Goal: Communication & Community: Share content

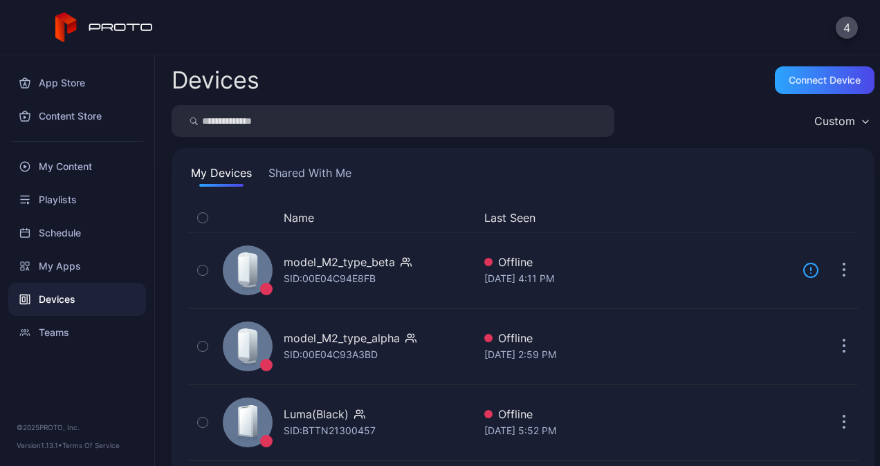
scroll to position [96, 0]
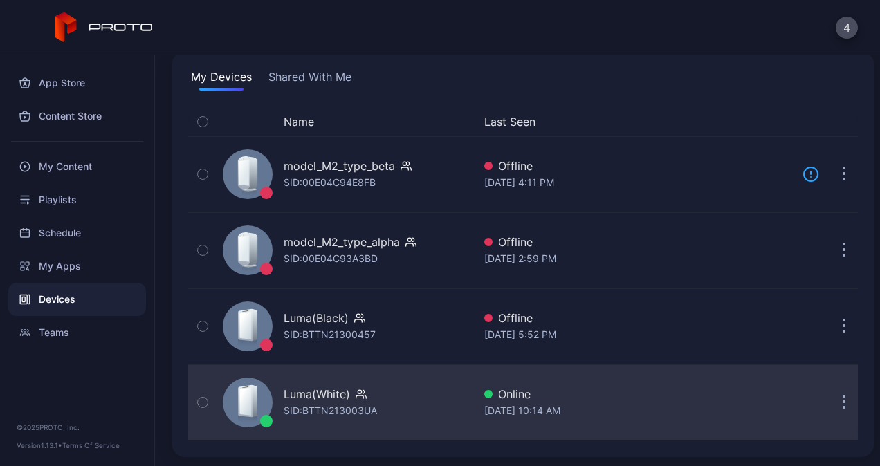
click at [830, 389] on button "button" at bounding box center [844, 403] width 28 height 28
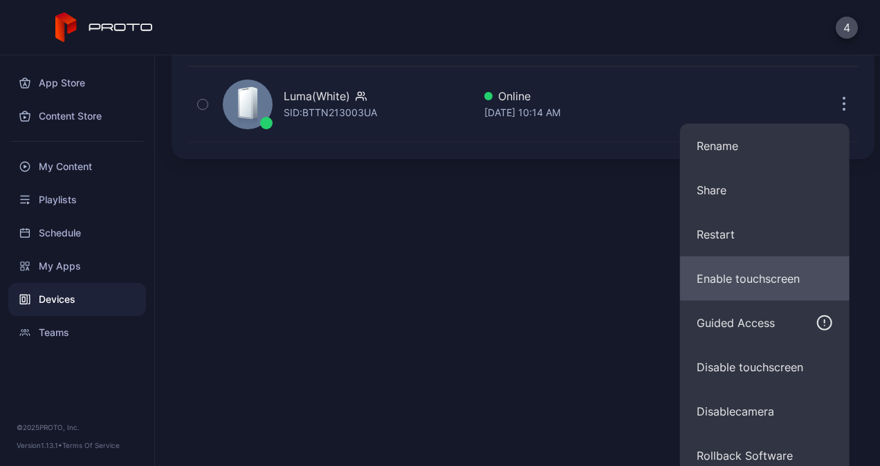
scroll to position [405, 0]
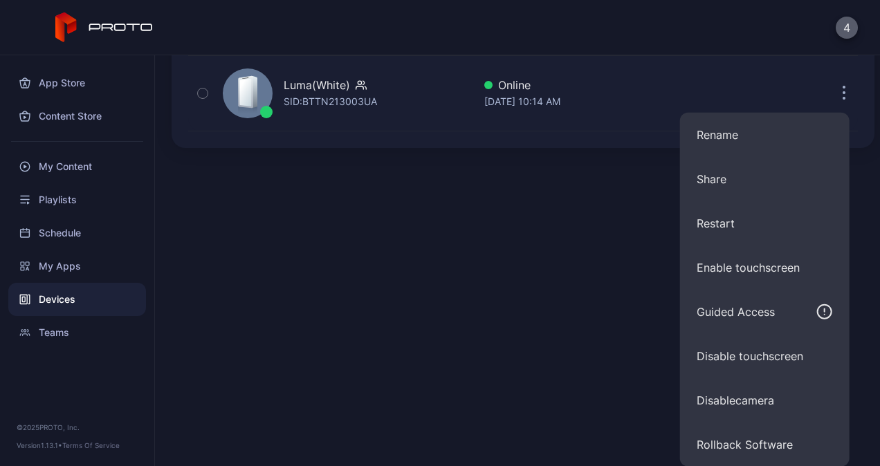
click at [853, 19] on button "4" at bounding box center [846, 28] width 22 height 22
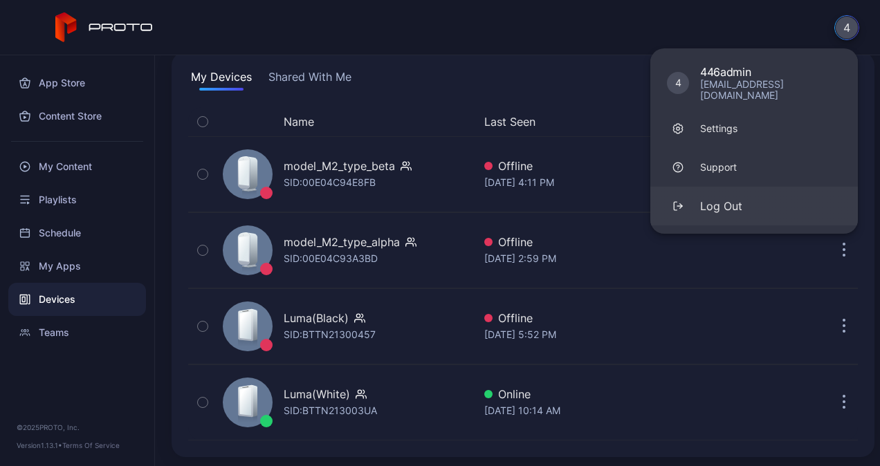
click at [750, 191] on button "Log Out" at bounding box center [753, 206] width 207 height 39
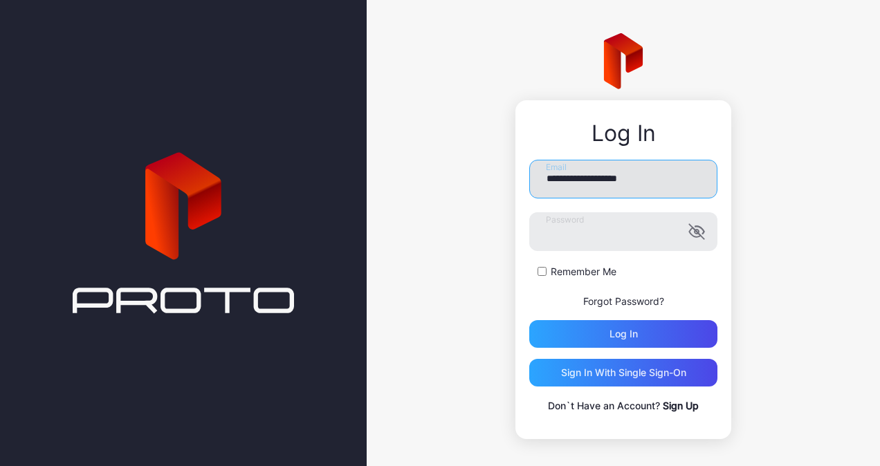
click at [591, 183] on input "**********" at bounding box center [623, 179] width 188 height 39
type input "**********"
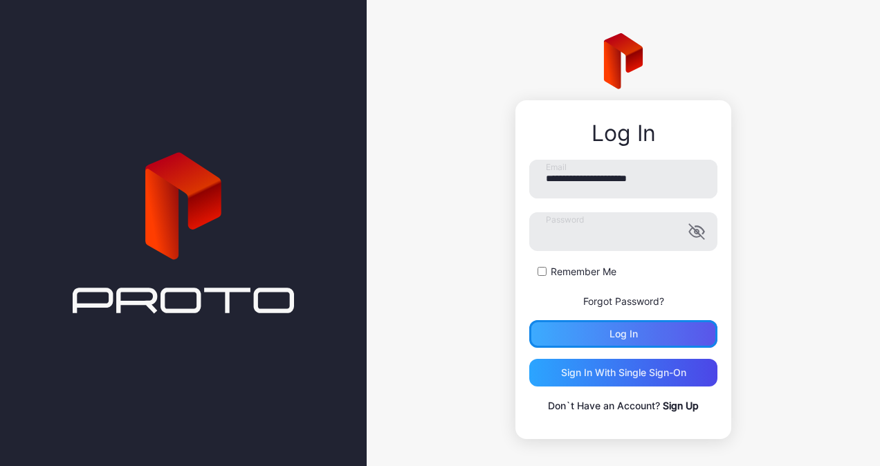
click at [592, 329] on div "Log in" at bounding box center [623, 334] width 188 height 28
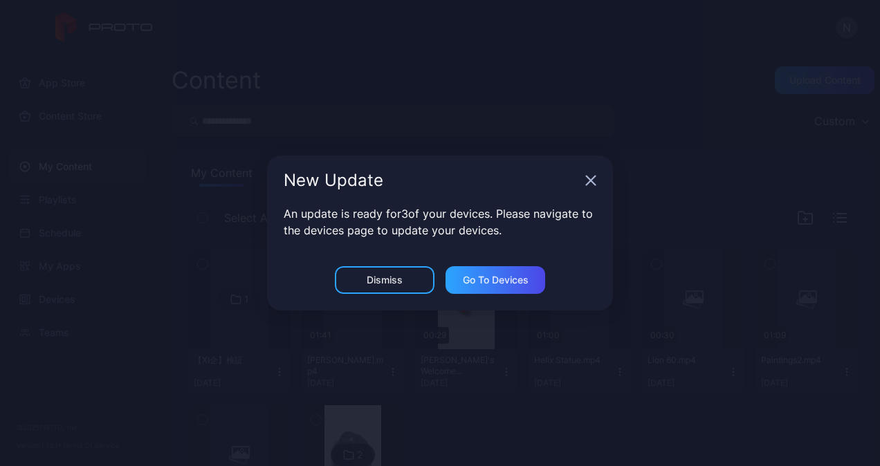
click at [587, 178] on icon "button" at bounding box center [590, 180] width 11 height 11
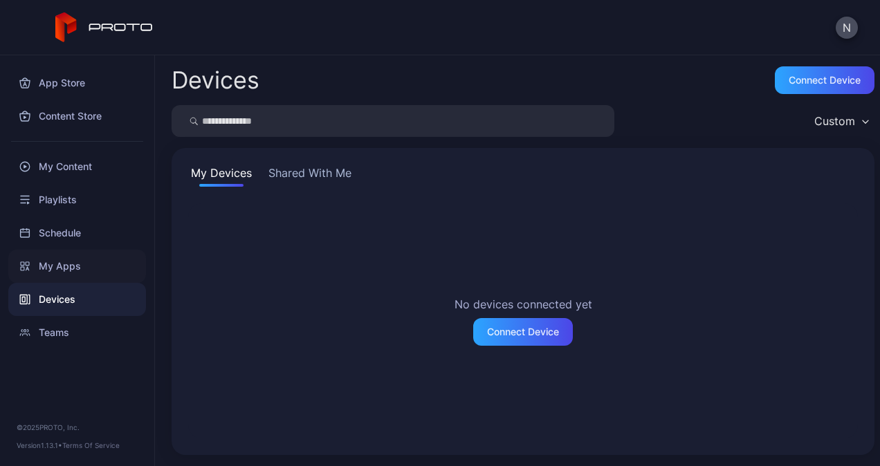
click at [85, 277] on div "My Apps" at bounding box center [77, 266] width 138 height 33
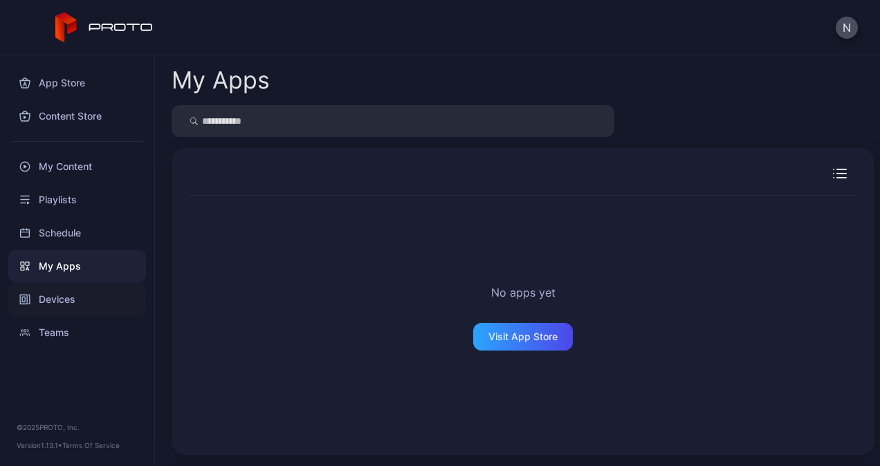
click at [66, 306] on div "Devices" at bounding box center [77, 299] width 138 height 33
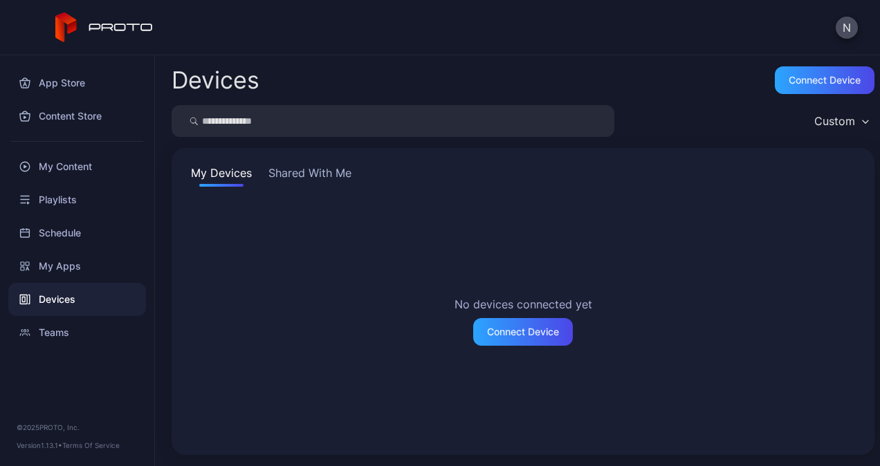
click at [293, 173] on button "Shared With Me" at bounding box center [310, 176] width 89 height 22
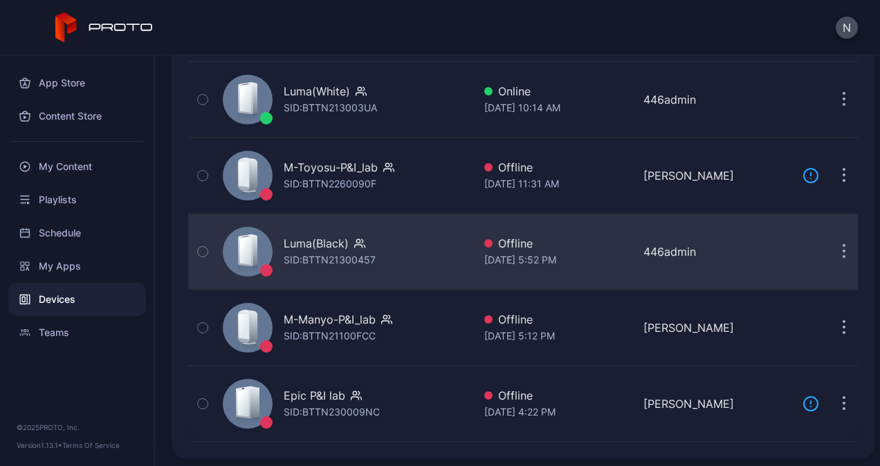
scroll to position [254, 0]
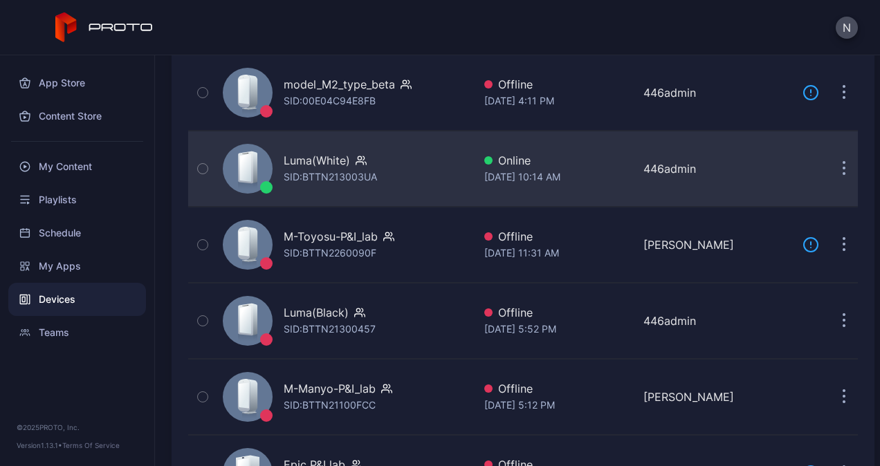
click at [836, 168] on button "button" at bounding box center [844, 169] width 28 height 28
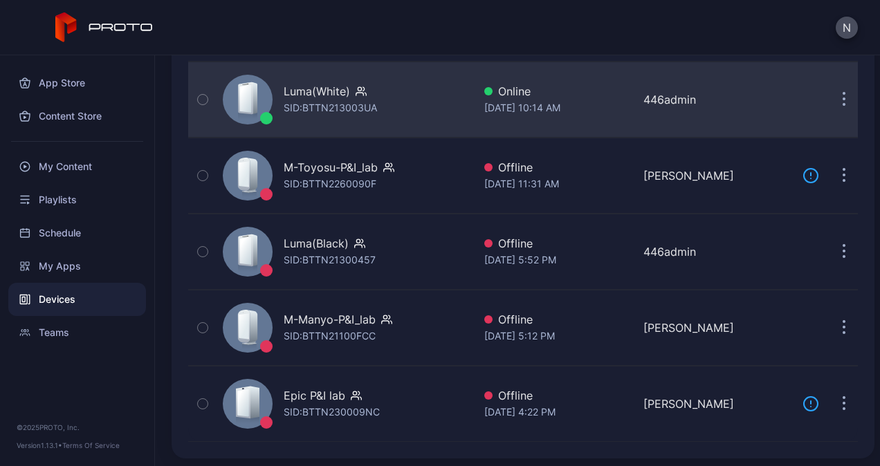
scroll to position [319, 0]
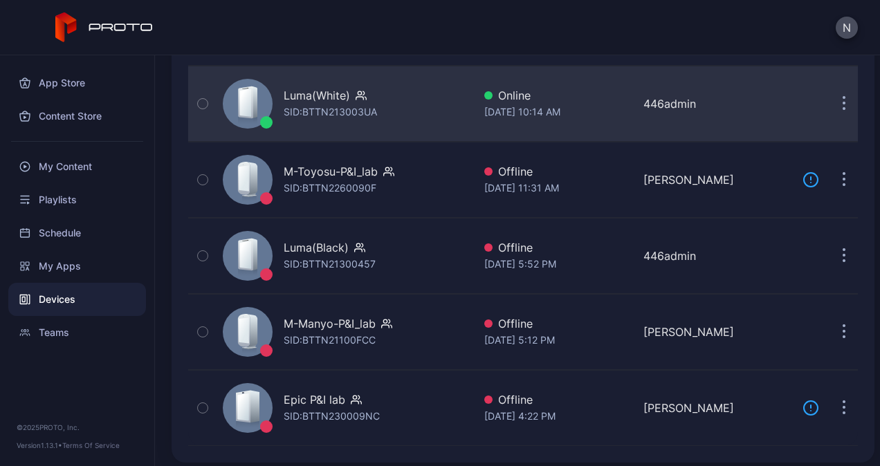
click at [644, 91] on div "Luma(White) SID: BTTN213003UA Online [DATE] 10:14 AM 446admin" at bounding box center [522, 103] width 669 height 69
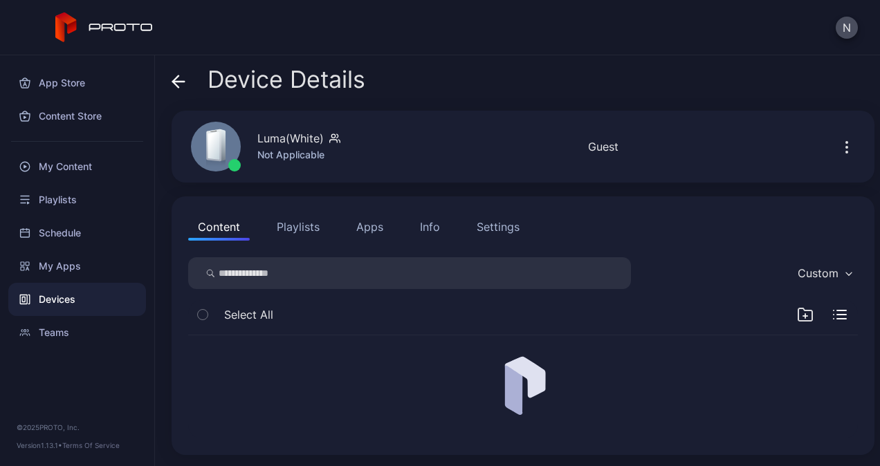
click at [838, 151] on icon "button" at bounding box center [846, 147] width 17 height 17
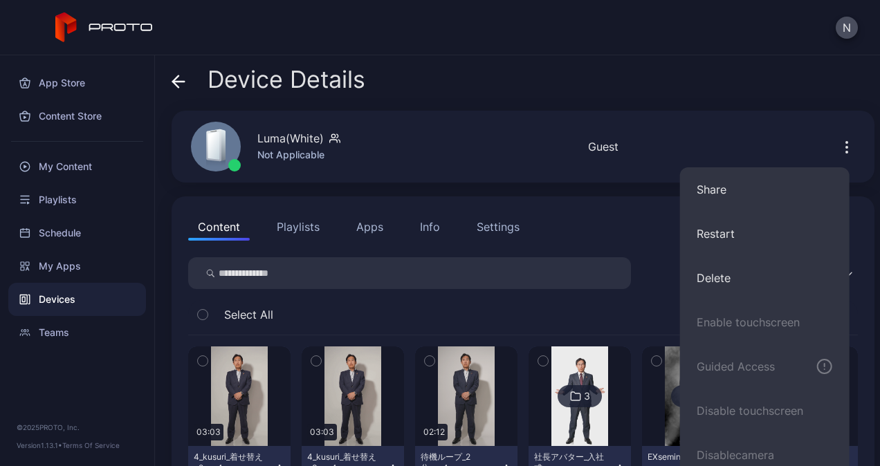
click at [523, 237] on button "Settings" at bounding box center [498, 227] width 62 height 28
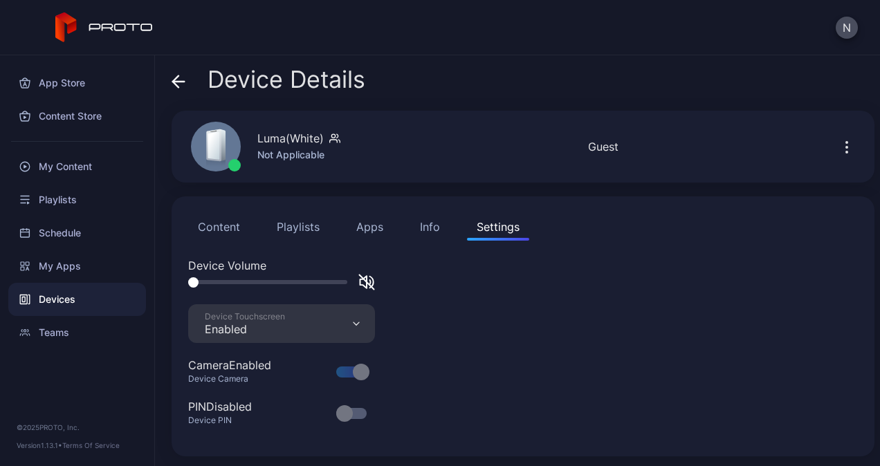
scroll to position [1, 0]
click at [856, 25] on button "N" at bounding box center [846, 28] width 22 height 22
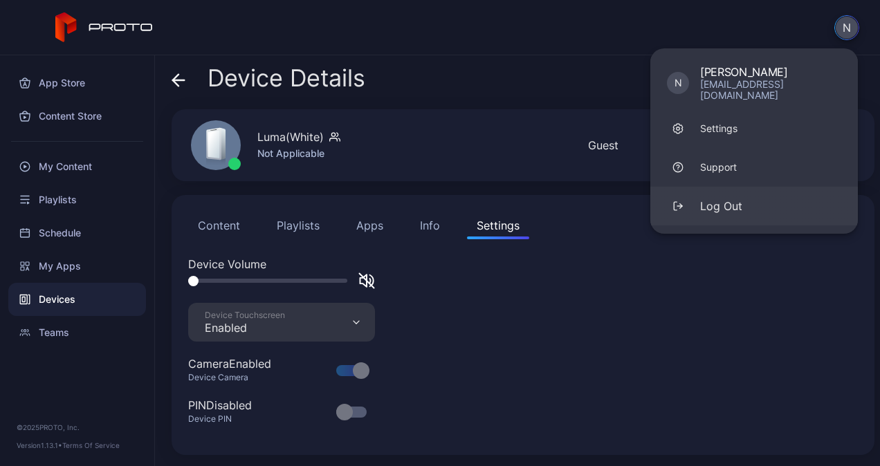
click at [727, 198] on div "Log Out" at bounding box center [721, 206] width 42 height 17
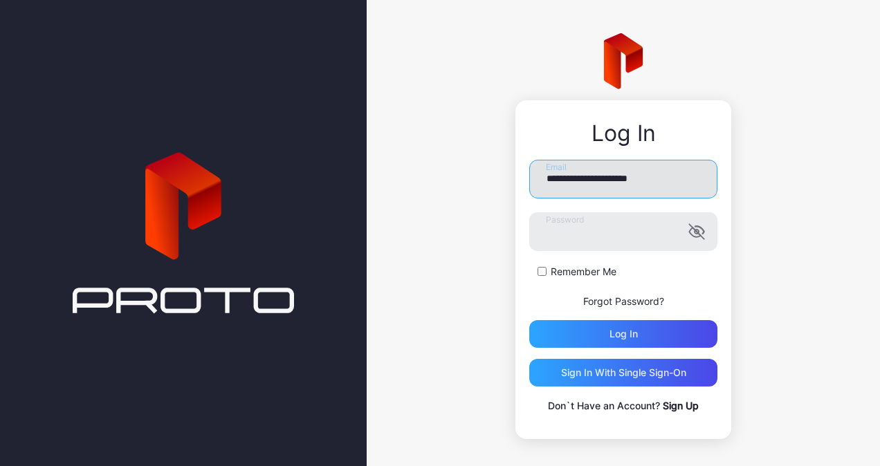
click at [595, 181] on input "**********" at bounding box center [623, 179] width 188 height 39
type input "**********"
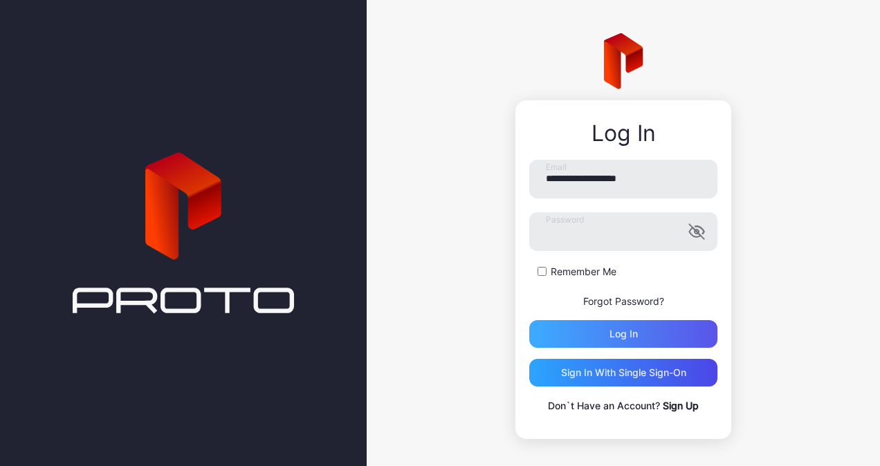
drag, startPoint x: 597, startPoint y: 354, endPoint x: 602, endPoint y: 342, distance: 12.7
click at [597, 353] on div "**********" at bounding box center [623, 287] width 188 height 254
click at [605, 342] on div "Log in" at bounding box center [623, 334] width 188 height 28
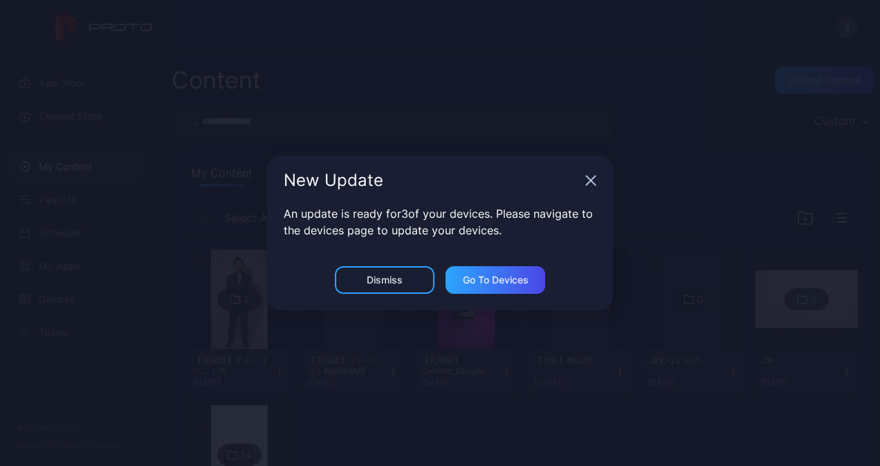
click at [591, 183] on icon "button" at bounding box center [590, 180] width 11 height 11
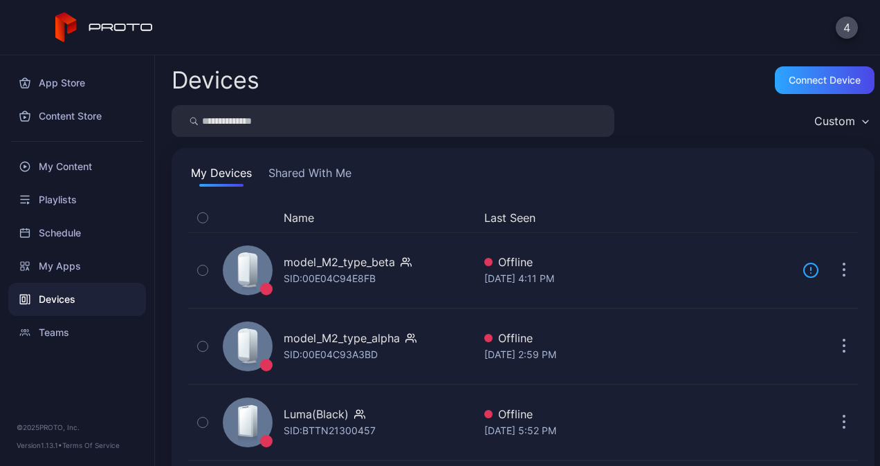
click at [331, 167] on button "Shared With Me" at bounding box center [310, 176] width 89 height 22
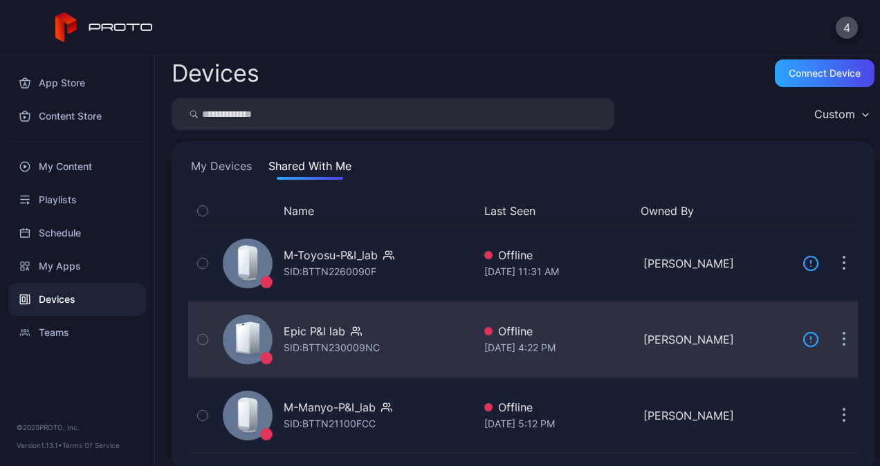
scroll to position [21, 0]
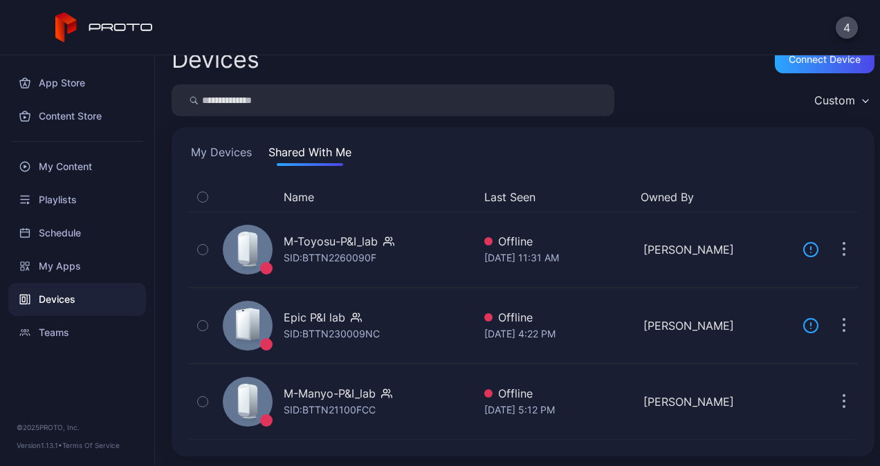
click at [241, 149] on button "My Devices" at bounding box center [221, 155] width 66 height 22
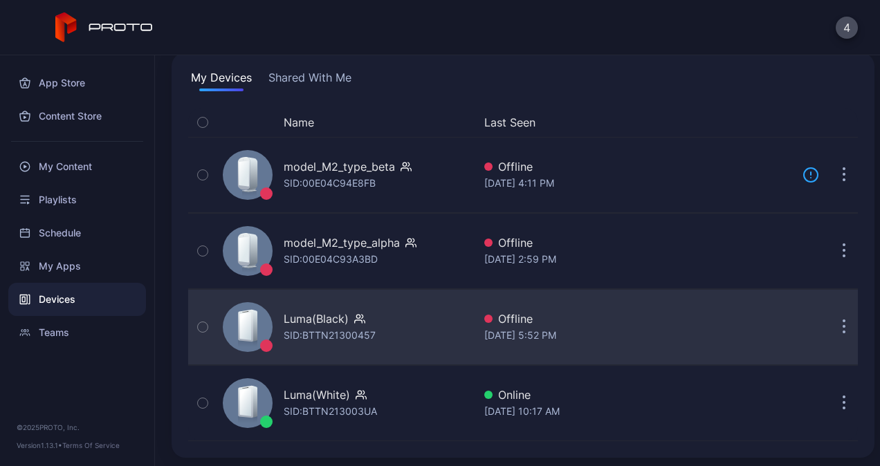
scroll to position [96, 0]
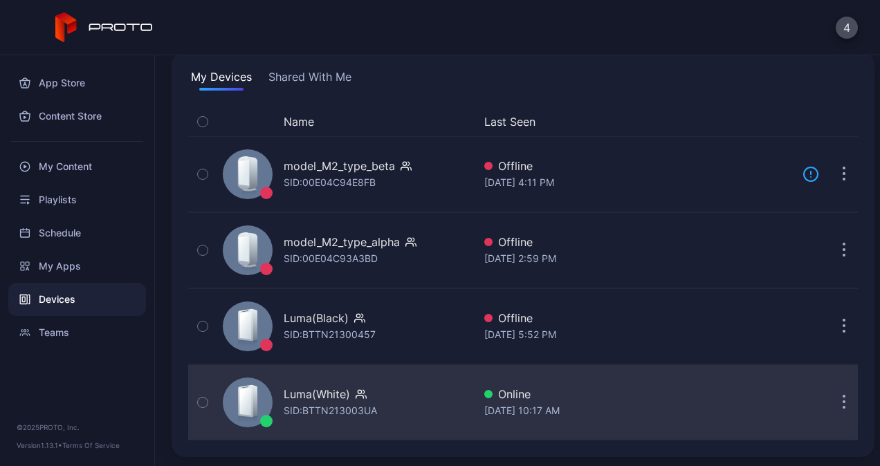
click at [344, 394] on div "Luma(White)" at bounding box center [317, 394] width 66 height 17
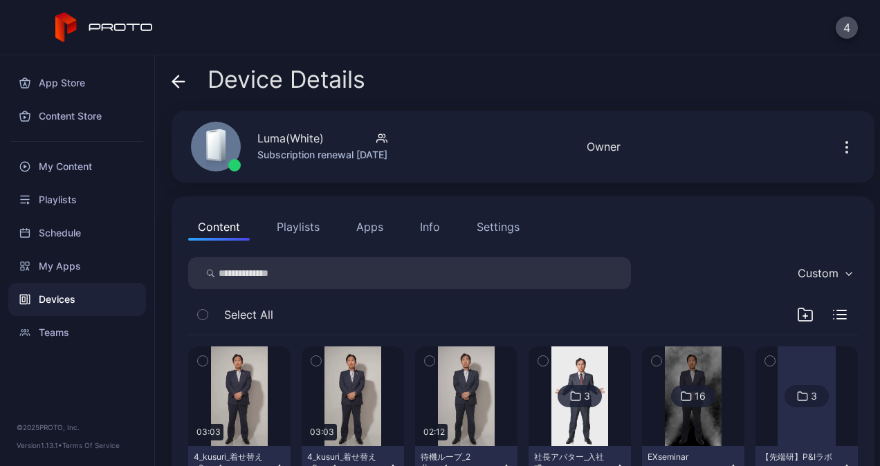
click at [290, 218] on button "Playlists" at bounding box center [298, 227] width 62 height 28
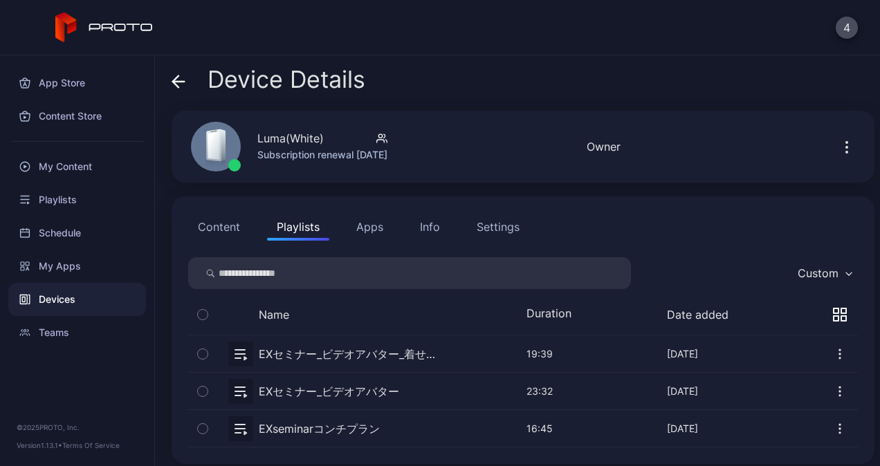
click at [442, 219] on button "Info" at bounding box center [429, 227] width 39 height 28
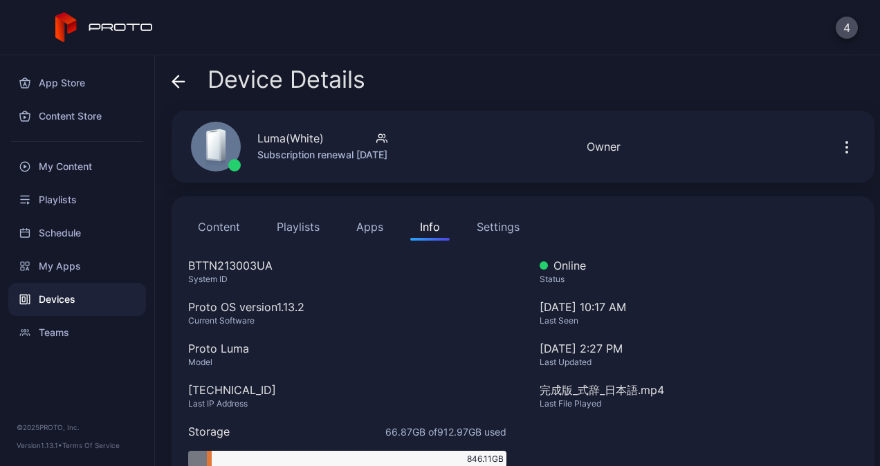
click at [499, 221] on div "Settings" at bounding box center [497, 227] width 43 height 17
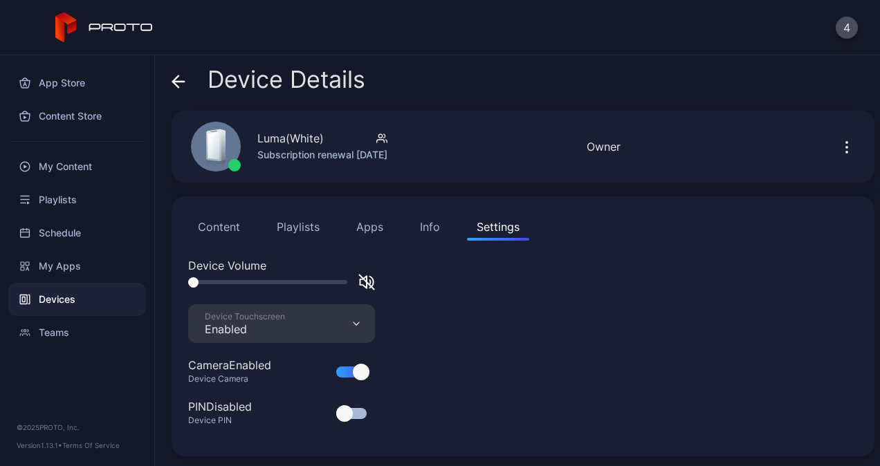
scroll to position [1, 0]
click at [279, 328] on div "Enabled" at bounding box center [245, 328] width 80 height 14
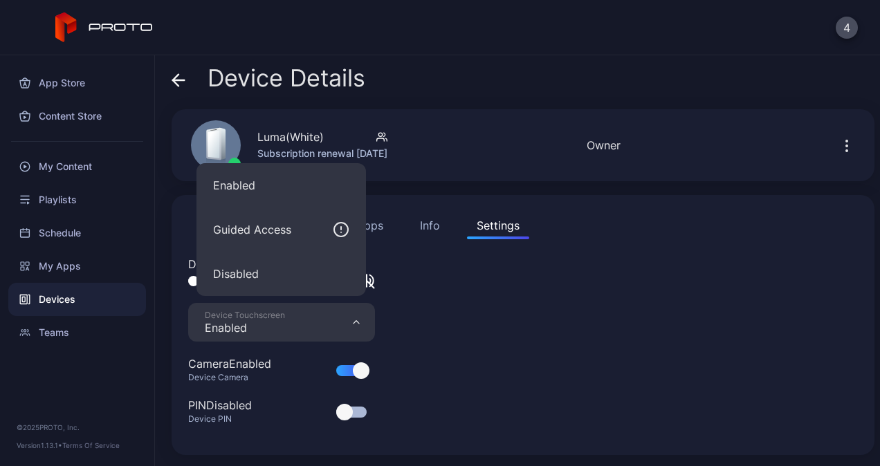
click at [605, 319] on div "Device Volume Device Touchscreen Enabled Camera Enabled Device Camera PIN Disab…" at bounding box center [522, 347] width 669 height 183
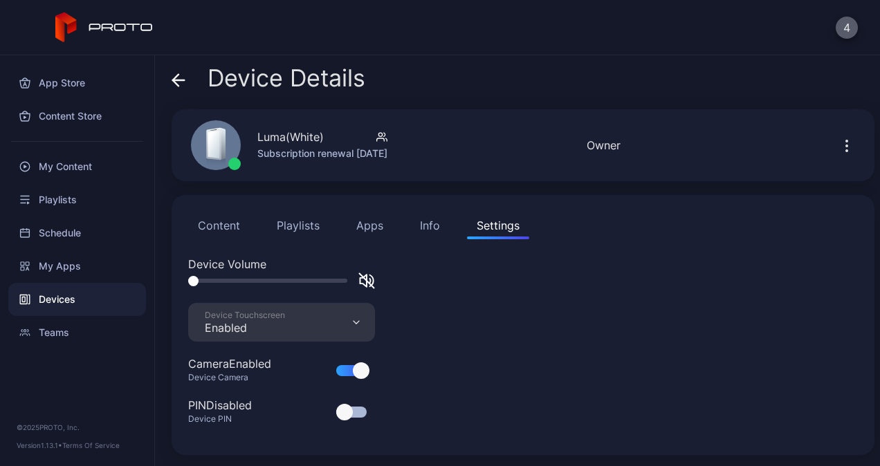
click at [842, 29] on button "4" at bounding box center [846, 28] width 22 height 22
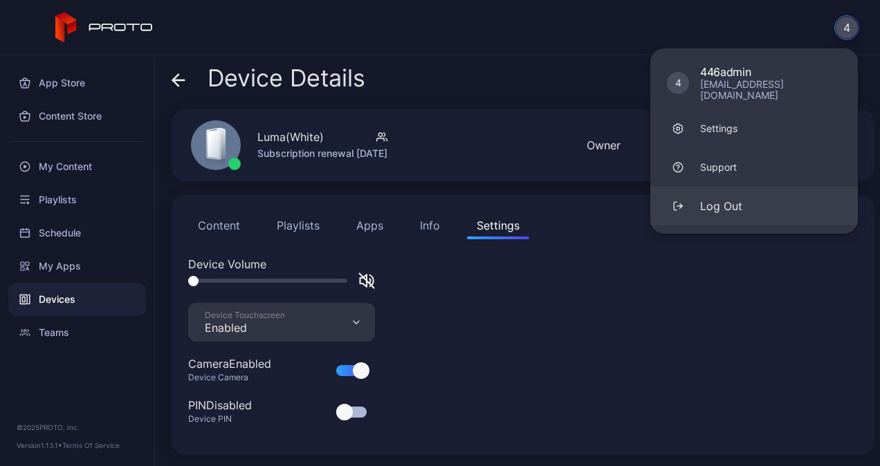
click at [725, 187] on button "Log Out" at bounding box center [753, 206] width 207 height 39
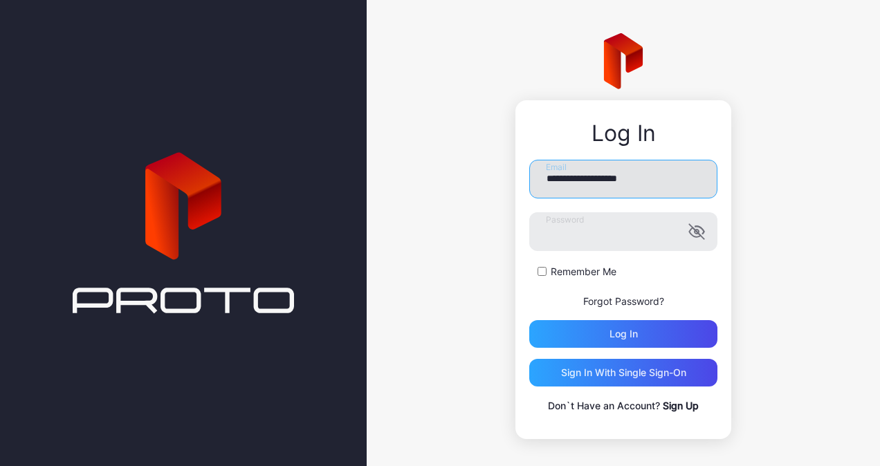
drag, startPoint x: 559, startPoint y: 173, endPoint x: 574, endPoint y: 192, distance: 24.1
click at [559, 173] on input "**********" at bounding box center [623, 179] width 188 height 39
type input "**********"
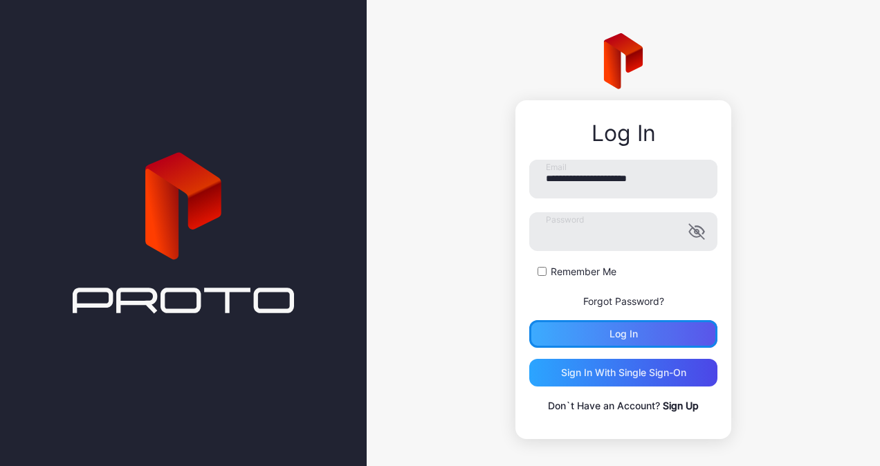
click at [571, 337] on div "Log in" at bounding box center [623, 334] width 188 height 28
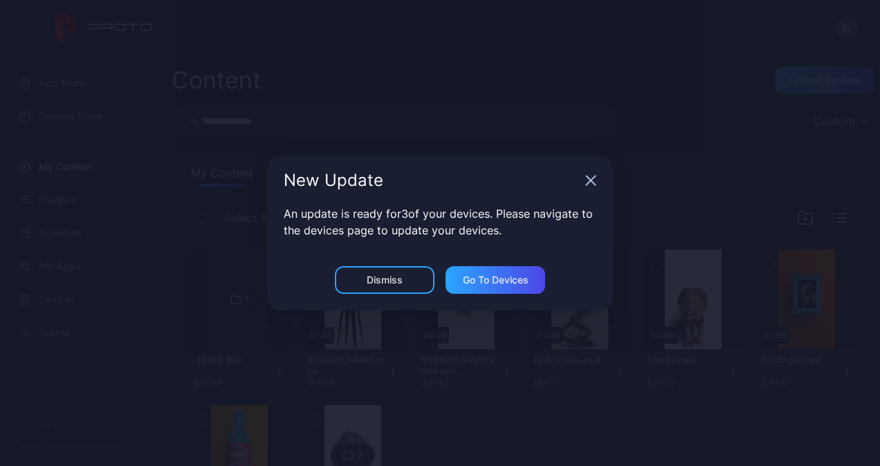
click at [588, 180] on icon "button" at bounding box center [590, 180] width 11 height 11
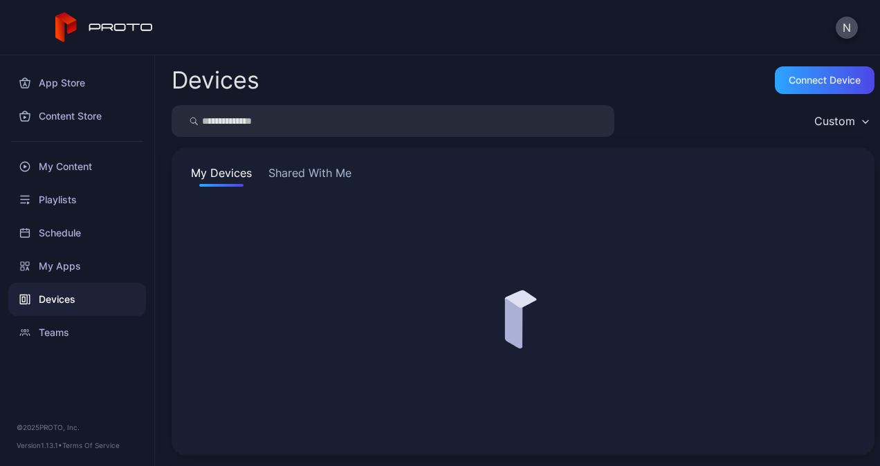
click at [335, 178] on button "Shared With Me" at bounding box center [310, 176] width 89 height 22
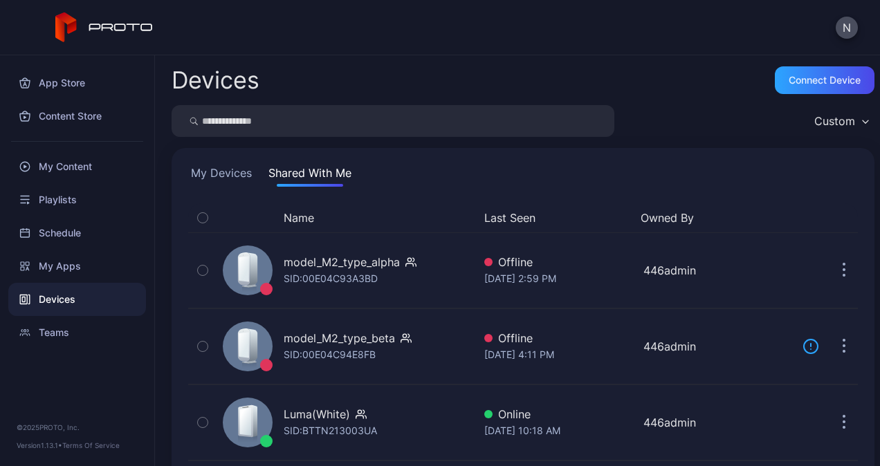
click at [228, 175] on button "My Devices" at bounding box center [221, 176] width 66 height 22
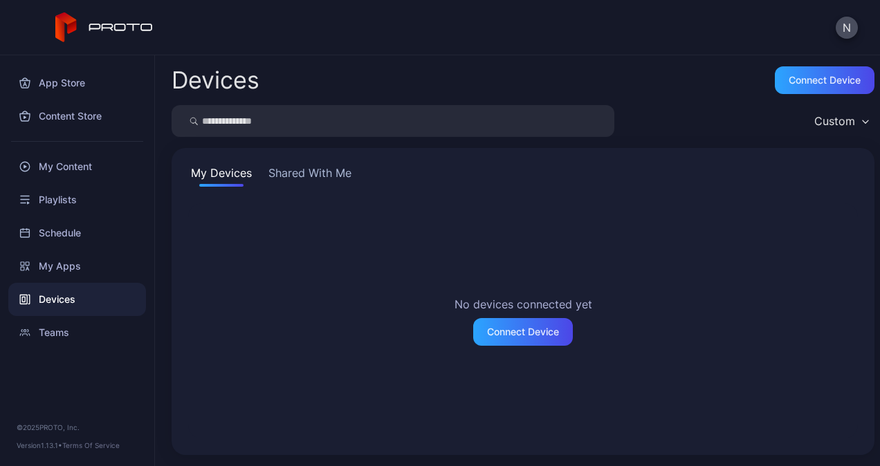
click at [303, 176] on button "Shared With Me" at bounding box center [310, 176] width 89 height 22
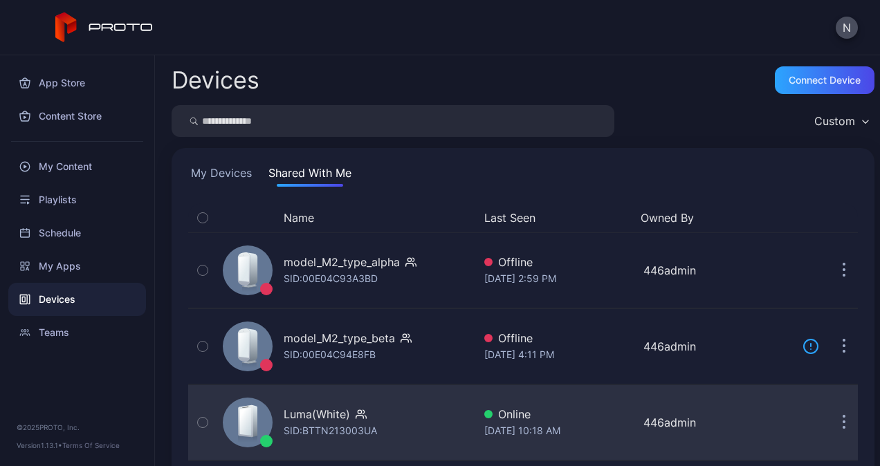
click at [360, 409] on icon "button" at bounding box center [360, 414] width 11 height 14
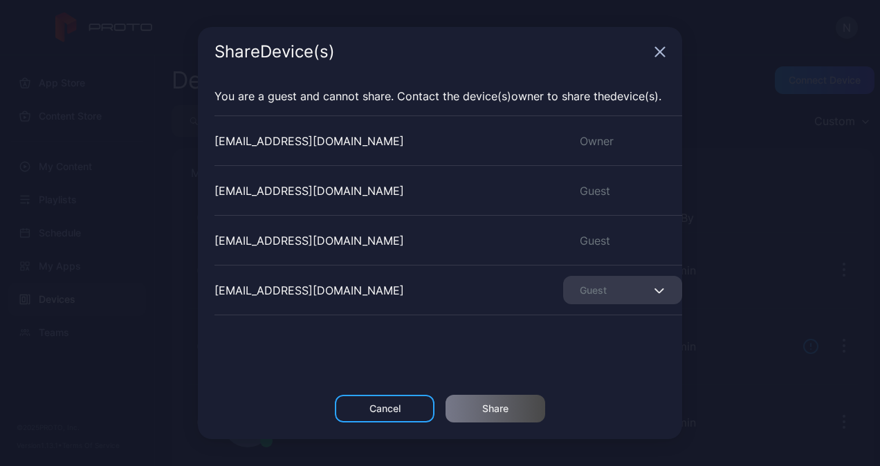
click at [662, 54] on icon "button" at bounding box center [659, 51] width 11 height 11
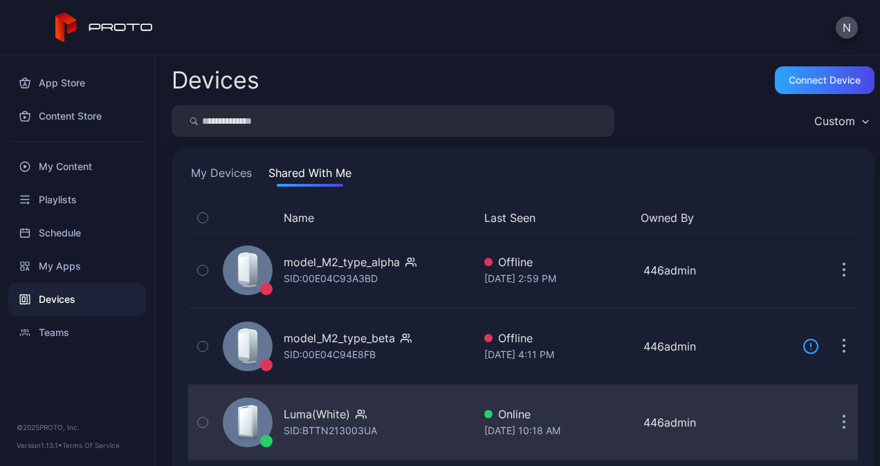
click at [346, 420] on div "Luma(White)" at bounding box center [317, 414] width 66 height 17
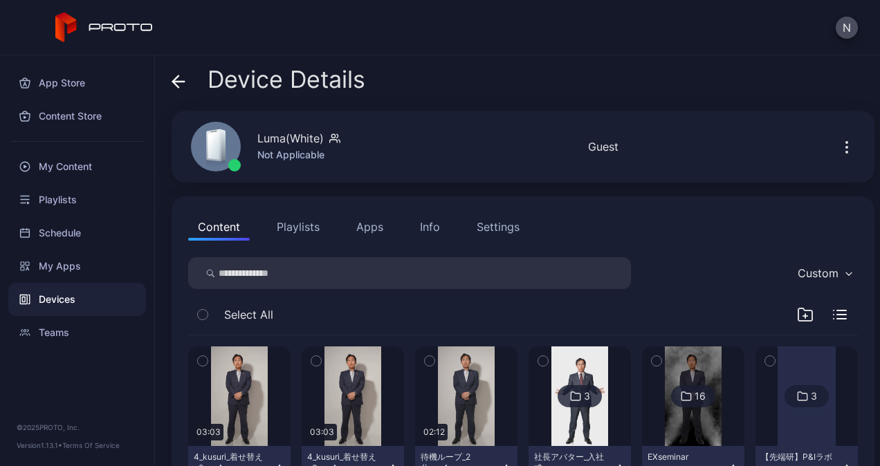
click at [519, 241] on div "Content Playlists Apps Info Settings Custom Select All 03:03 4_kusuri_着せ替えv2.mp…" at bounding box center [523, 435] width 703 height 478
click at [511, 230] on div "Settings" at bounding box center [497, 227] width 43 height 17
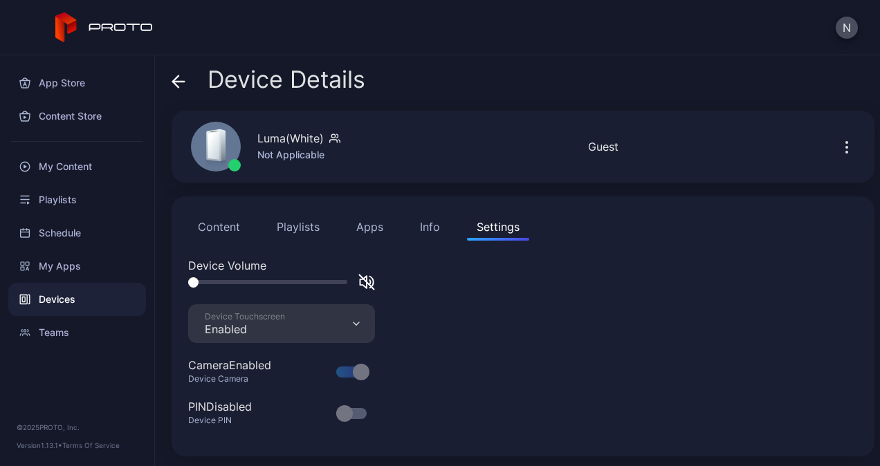
scroll to position [1, 0]
drag, startPoint x: 197, startPoint y: 275, endPoint x: 241, endPoint y: 278, distance: 44.3
click at [275, 275] on div at bounding box center [281, 280] width 187 height 17
drag, startPoint x: 194, startPoint y: 279, endPoint x: 155, endPoint y: 281, distance: 39.5
click at [155, 281] on div "Device Details Luma(White) Not Applicable Online Last Seen [DATE] 10:20 AM Gues…" at bounding box center [517, 260] width 725 height 411
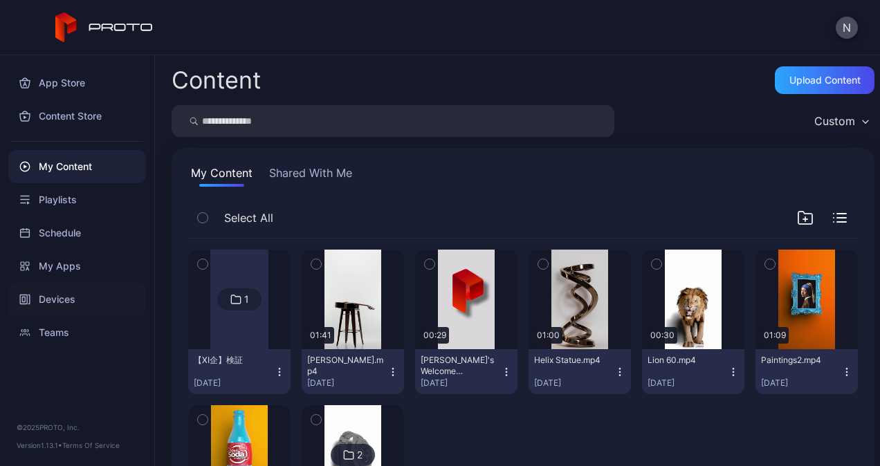
click at [85, 303] on div "Devices" at bounding box center [77, 299] width 138 height 33
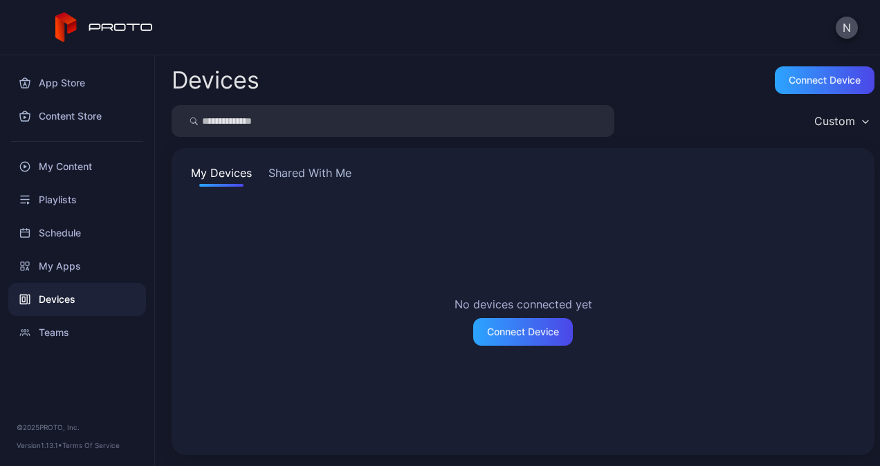
click at [332, 174] on button "Shared With Me" at bounding box center [310, 176] width 89 height 22
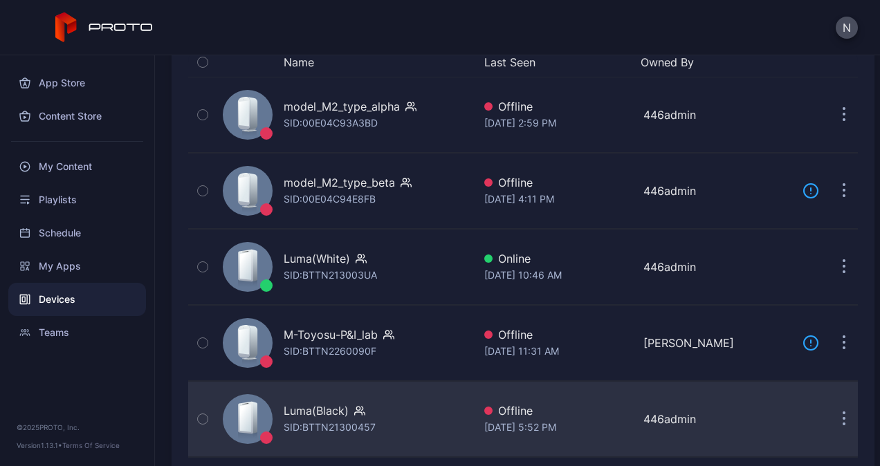
scroll to position [207, 0]
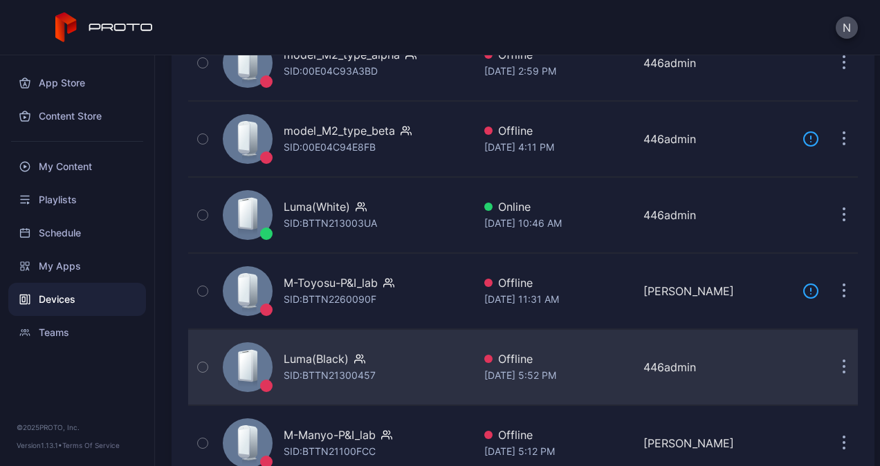
click at [342, 359] on div "Luma(Black)" at bounding box center [316, 359] width 65 height 17
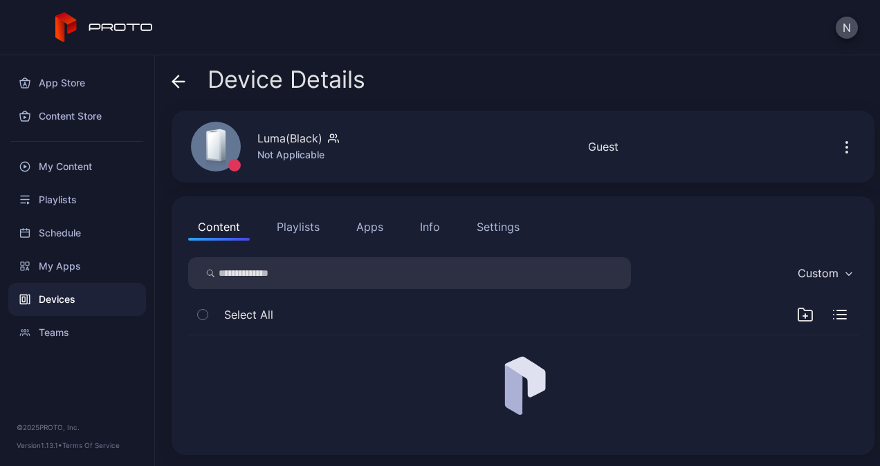
click at [292, 231] on button "Playlists" at bounding box center [298, 227] width 62 height 28
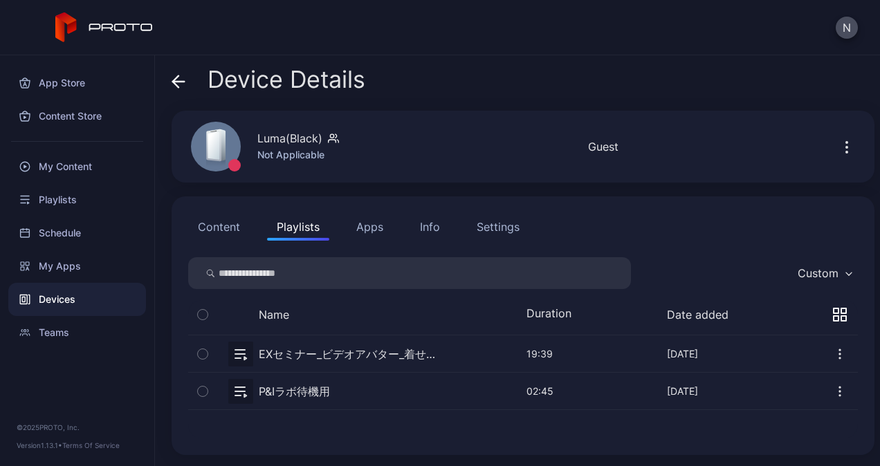
click at [375, 228] on button "Apps" at bounding box center [369, 227] width 46 height 28
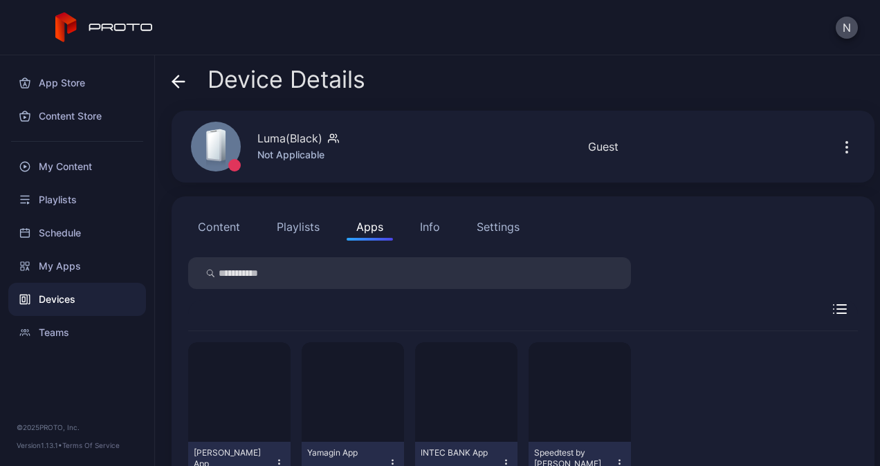
click at [838, 148] on icon "button" at bounding box center [846, 147] width 17 height 17
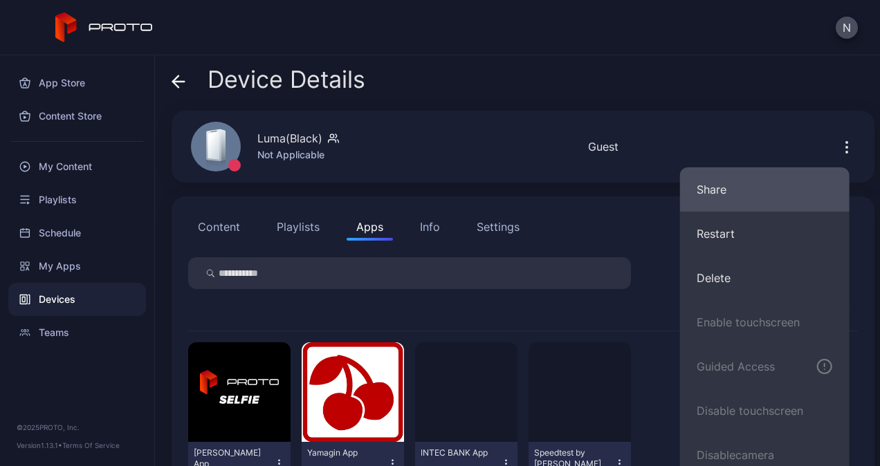
click at [730, 189] on button "Share" at bounding box center [764, 189] width 169 height 44
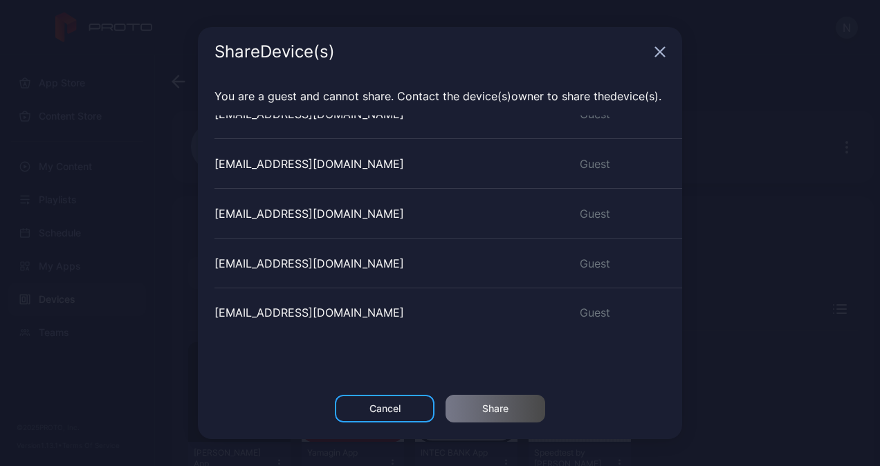
scroll to position [340, 0]
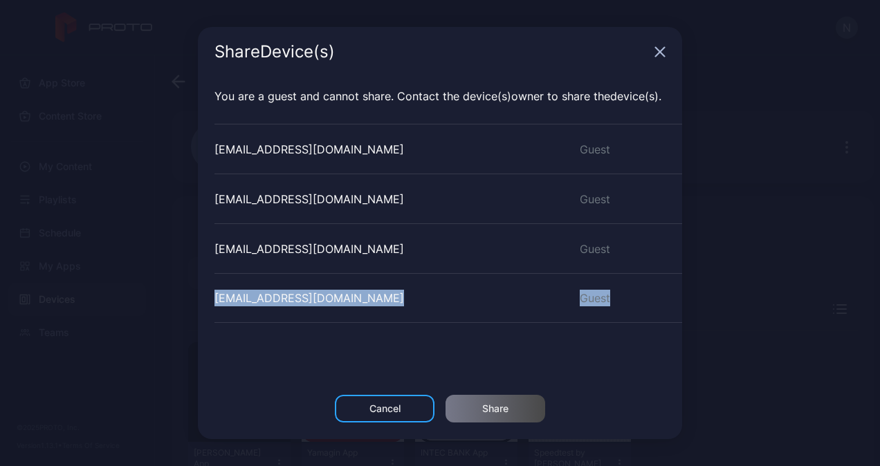
drag, startPoint x: 216, startPoint y: 293, endPoint x: 616, endPoint y: 310, distance: 400.1
click at [616, 310] on div "shiragami_mami@intec.co.jp Guest" at bounding box center [447, 298] width 467 height 50
click at [151, 302] on div "Share Device (s) You are a guest and cannot share. Contact the Device (s) owner…" at bounding box center [440, 233] width 880 height 466
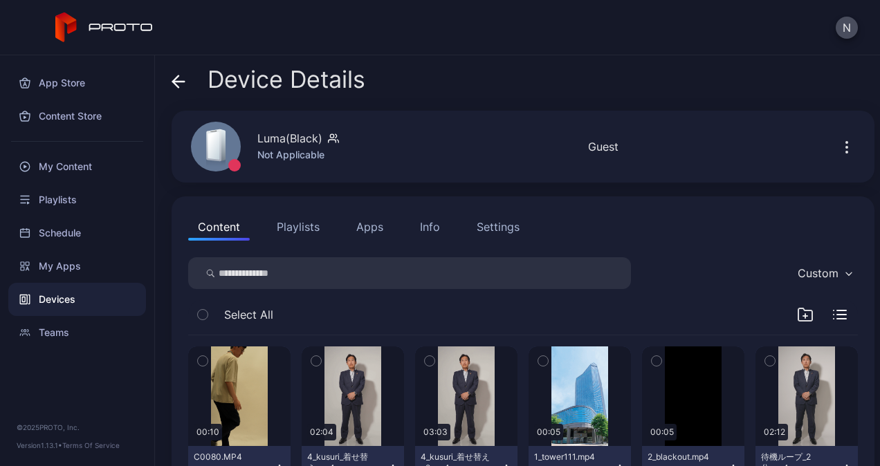
click at [838, 140] on button "button" at bounding box center [846, 147] width 22 height 28
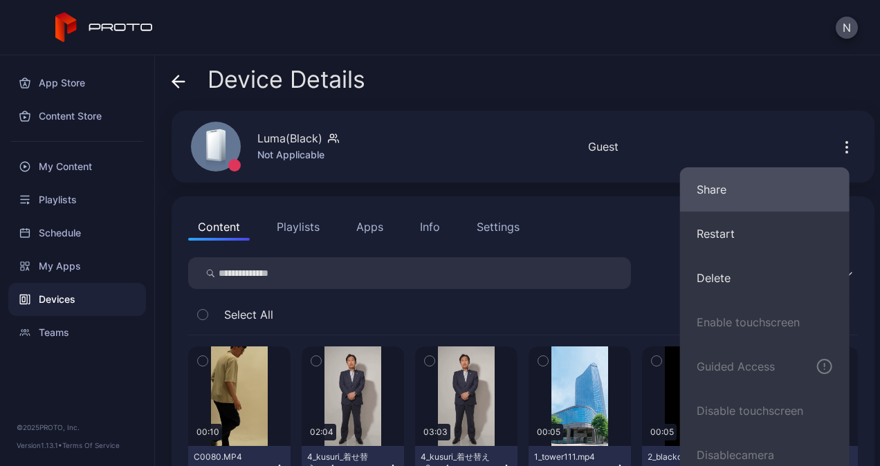
click at [732, 194] on button "Share" at bounding box center [764, 189] width 169 height 44
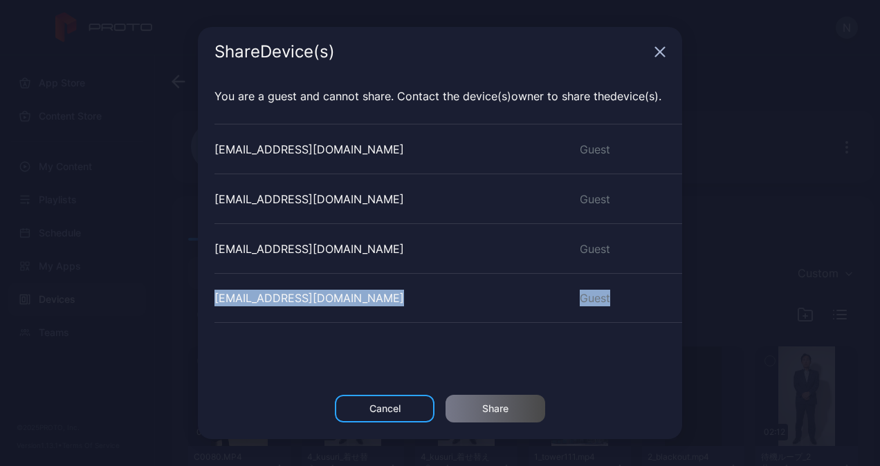
drag, startPoint x: 213, startPoint y: 297, endPoint x: 603, endPoint y: 297, distance: 390.0
click at [603, 297] on div "You are a guest and cannot share. Contact the Device (s) owner to share the Dev…" at bounding box center [440, 236] width 484 height 318
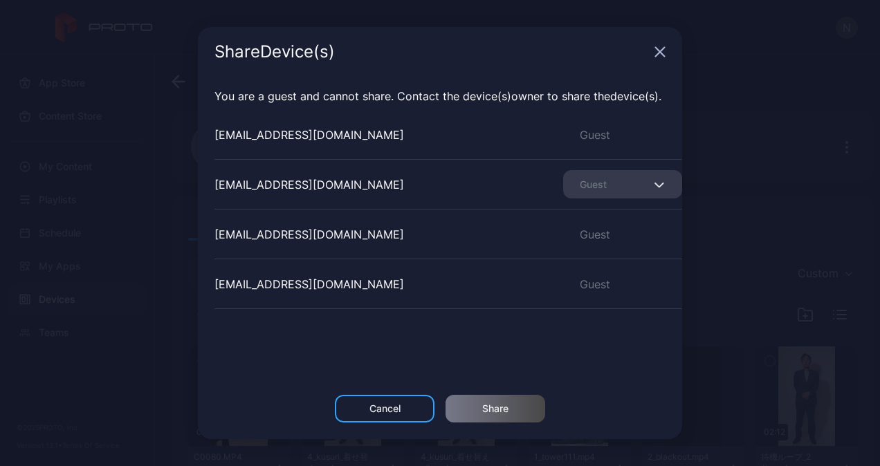
scroll to position [202, 0]
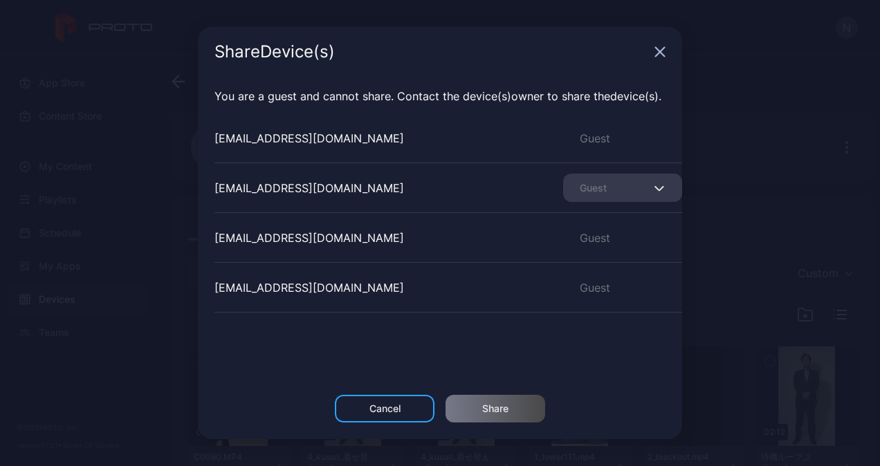
click at [664, 45] on div "Share Device (s)" at bounding box center [440, 52] width 484 height 50
click at [661, 55] on icon "button" at bounding box center [659, 51] width 11 height 11
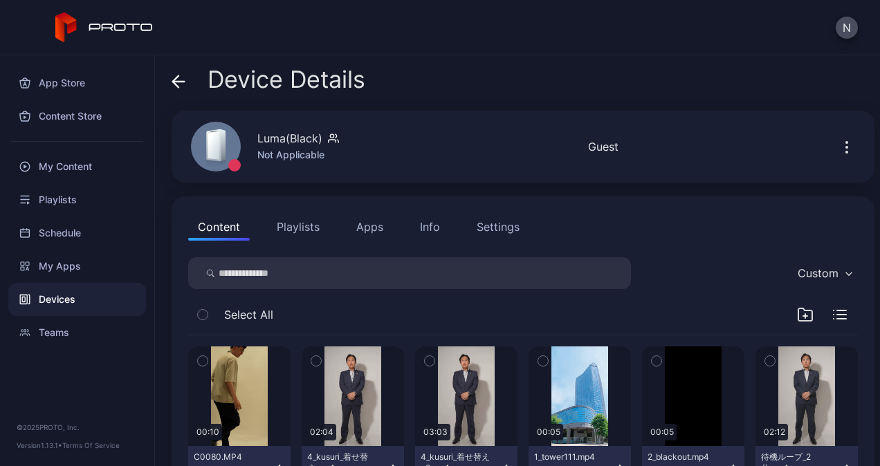
click at [838, 149] on icon "button" at bounding box center [846, 147] width 17 height 17
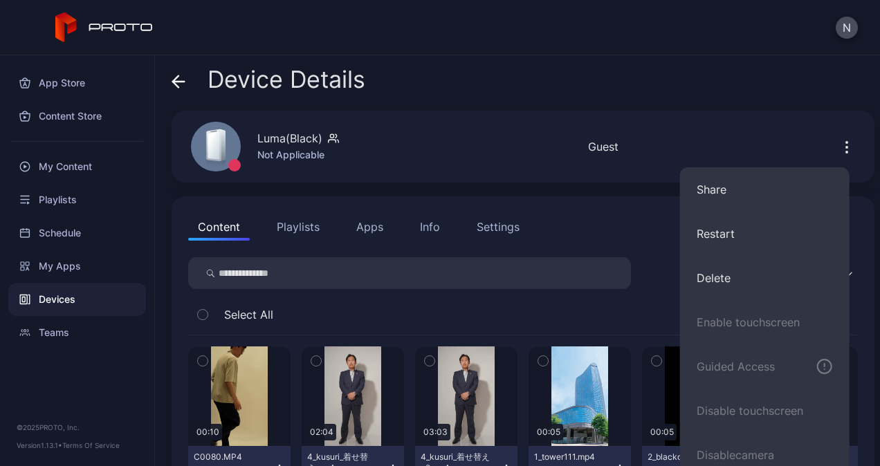
click at [424, 147] on div "Luma(Black) Not Applicable Offline Last Seen Sep 29, 2025 at 5:52 PM Guest" at bounding box center [523, 147] width 703 height 72
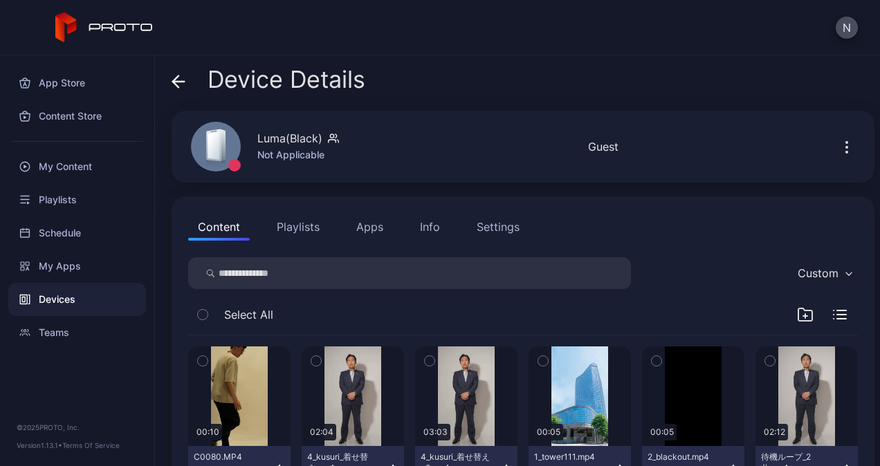
click at [502, 227] on div "Settings" at bounding box center [497, 227] width 43 height 17
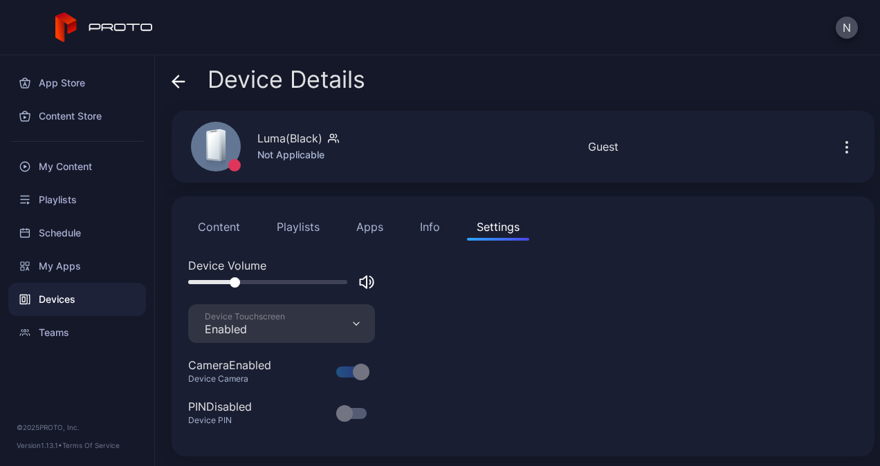
click at [436, 227] on div "Info" at bounding box center [430, 227] width 20 height 17
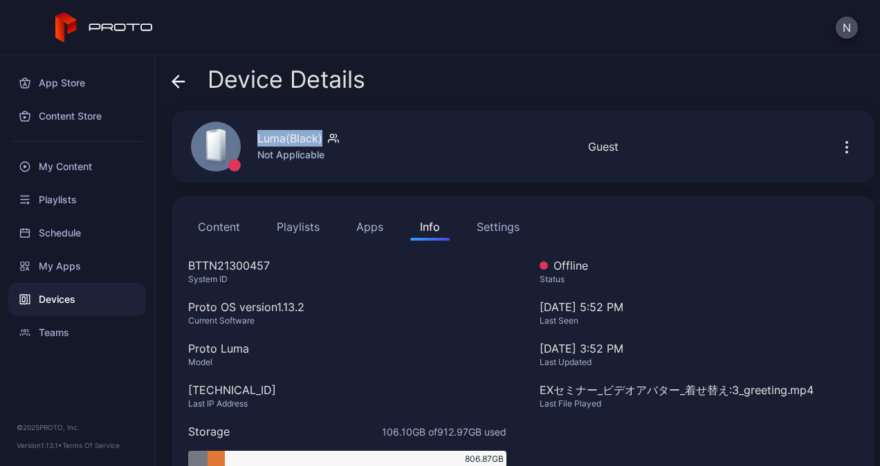
drag, startPoint x: 256, startPoint y: 136, endPoint x: 326, endPoint y: 138, distance: 70.6
click at [326, 138] on div "Luma(Black) Not Applicable" at bounding box center [284, 146] width 221 height 75
copy div "Luma(Black)"
drag, startPoint x: 204, startPoint y: 347, endPoint x: 264, endPoint y: 348, distance: 60.2
click at [264, 348] on div "Proto Luma" at bounding box center [347, 348] width 318 height 17
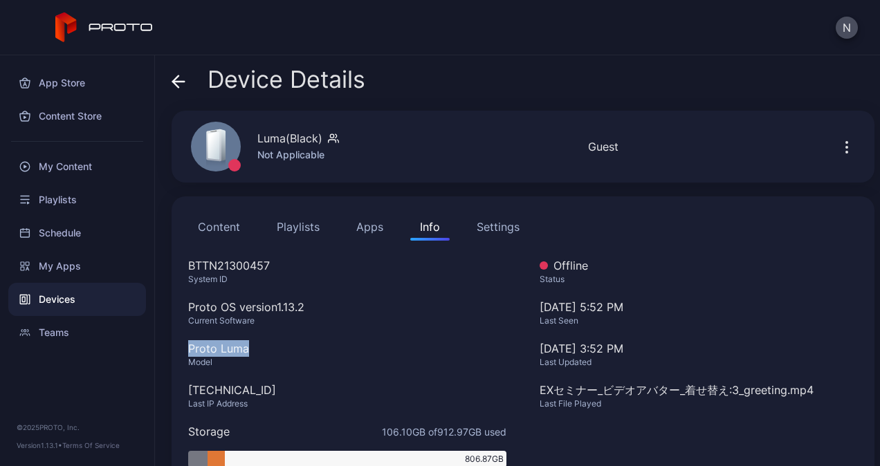
copy div "Proto Luma"
click at [223, 261] on div "BTTN21300457" at bounding box center [347, 265] width 318 height 17
copy div "BTTN21300457"
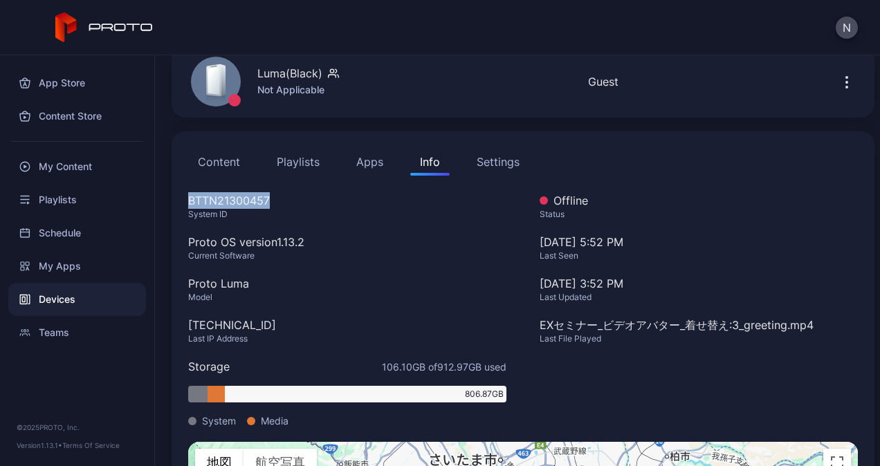
scroll to position [0, 0]
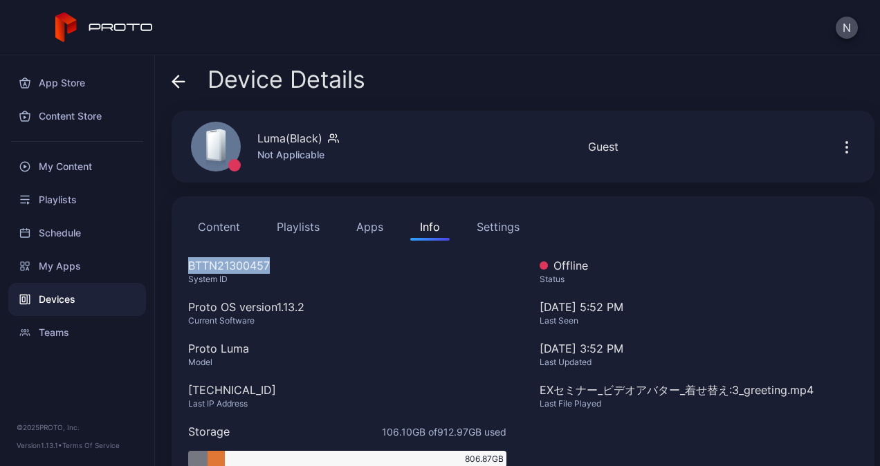
click at [846, 142] on icon "button" at bounding box center [846, 142] width 1 height 1
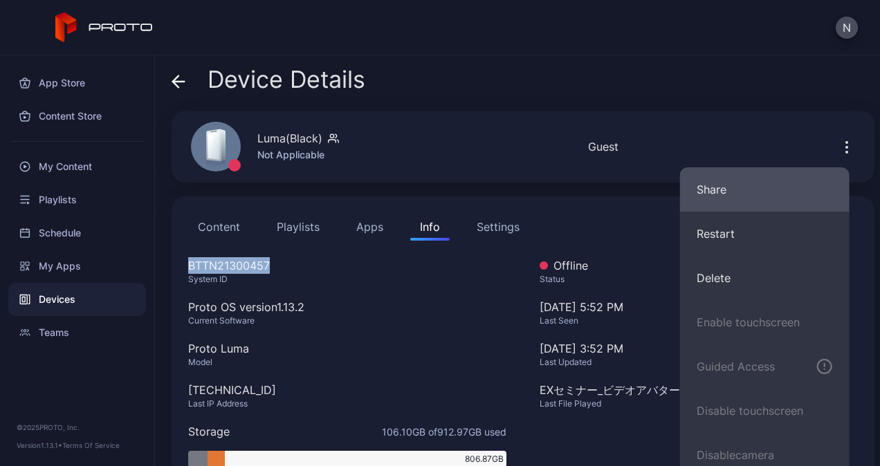
click at [742, 194] on button "Share" at bounding box center [764, 189] width 169 height 44
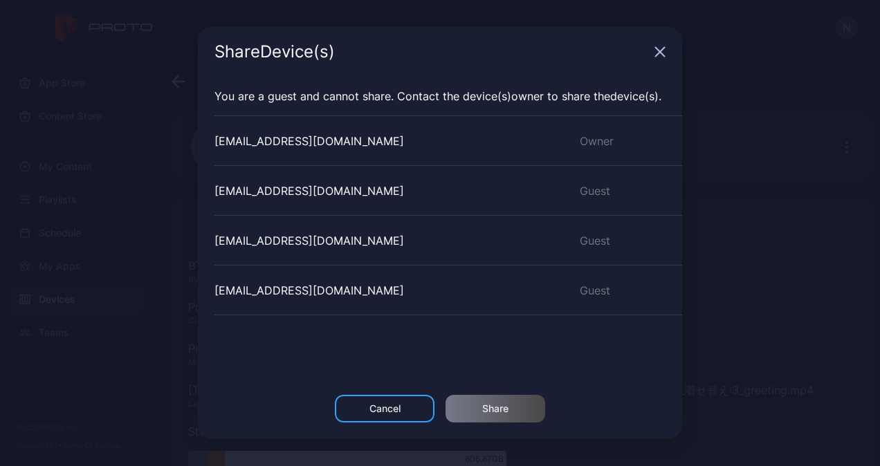
click at [239, 141] on div "[EMAIL_ADDRESS][DOMAIN_NAME]" at bounding box center [308, 141] width 189 height 17
click at [237, 140] on div "[EMAIL_ADDRESS][DOMAIN_NAME]" at bounding box center [308, 141] width 189 height 17
copy div "446_demo"
drag, startPoint x: 344, startPoint y: 140, endPoint x: 198, endPoint y: 147, distance: 146.1
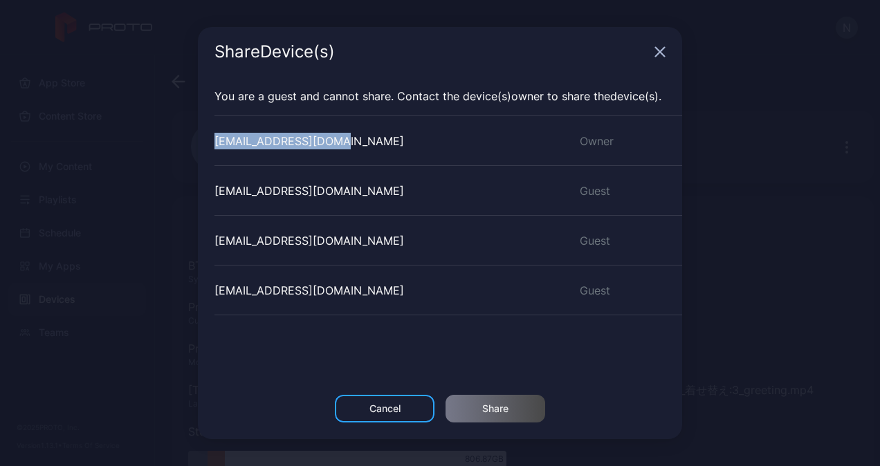
click at [198, 147] on div "You are a guest and cannot share. Contact the Device (s) owner to share the Dev…" at bounding box center [440, 236] width 484 height 318
copy div "[EMAIL_ADDRESS][DOMAIN_NAME]"
click at [807, 263] on div "Share Device (s) You are a guest and cannot share. Contact the Device (s) owner…" at bounding box center [440, 233] width 880 height 466
